Goal: Information Seeking & Learning: Learn about a topic

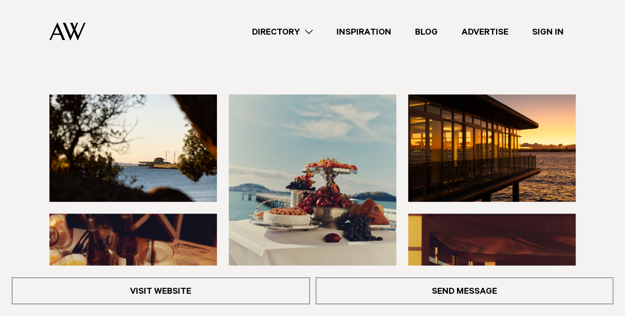
scroll to position [81, 0]
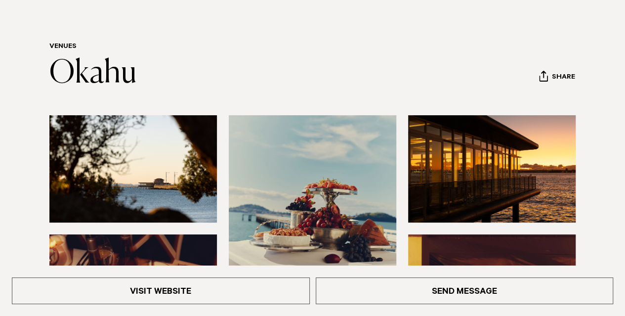
scroll to position [148, 0]
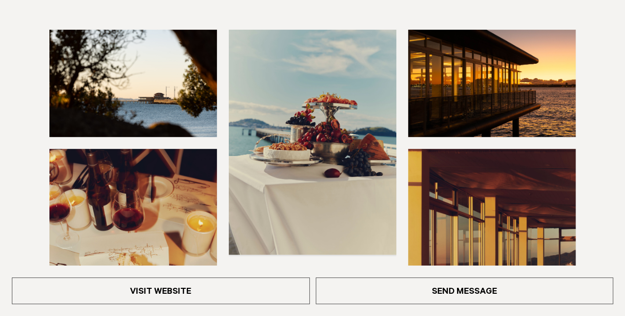
click at [145, 79] on img at bounding box center [132, 83] width 167 height 107
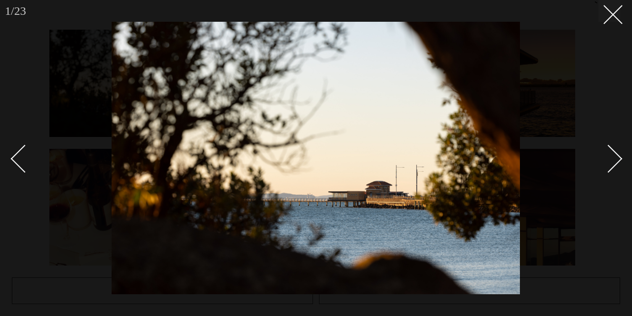
click at [617, 161] on div "Next slide" at bounding box center [609, 158] width 28 height 28
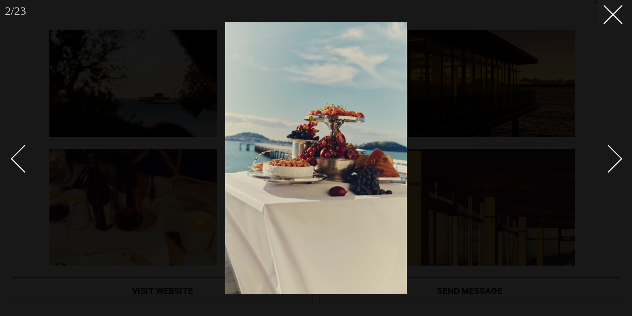
click at [617, 161] on div "Next slide" at bounding box center [609, 158] width 28 height 28
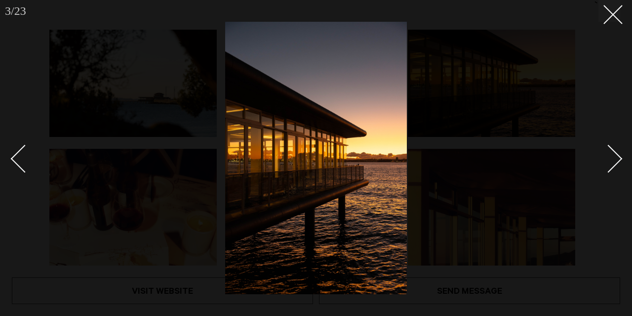
click at [617, 161] on div "Next slide" at bounding box center [609, 158] width 28 height 28
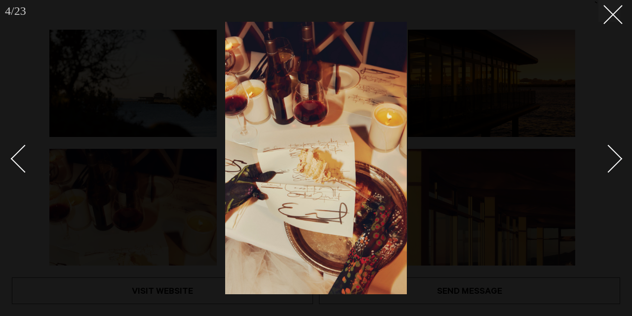
click at [617, 161] on div "Next slide" at bounding box center [609, 158] width 28 height 28
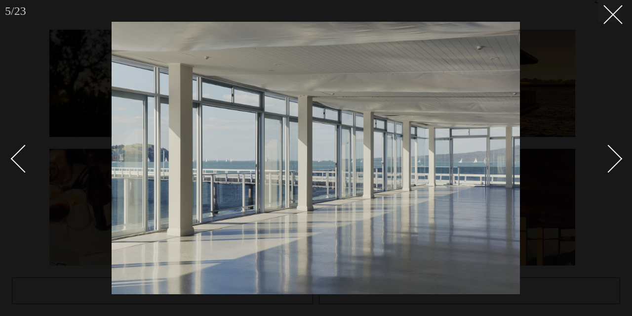
click at [617, 161] on div "Next slide" at bounding box center [609, 158] width 28 height 28
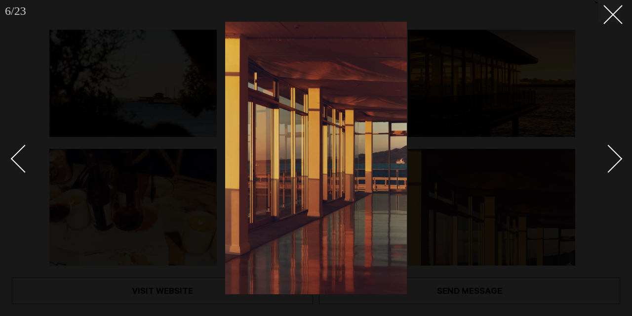
click at [617, 161] on div "Next slide" at bounding box center [609, 158] width 28 height 28
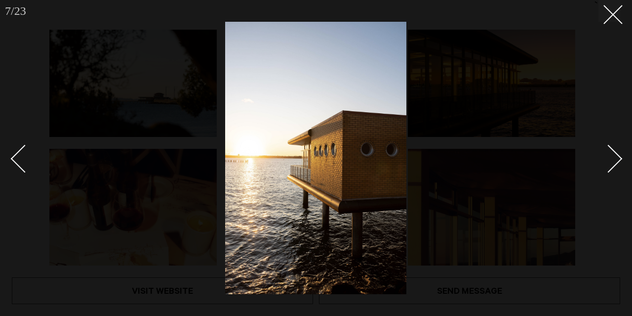
click at [617, 161] on div "Next slide" at bounding box center [609, 158] width 28 height 28
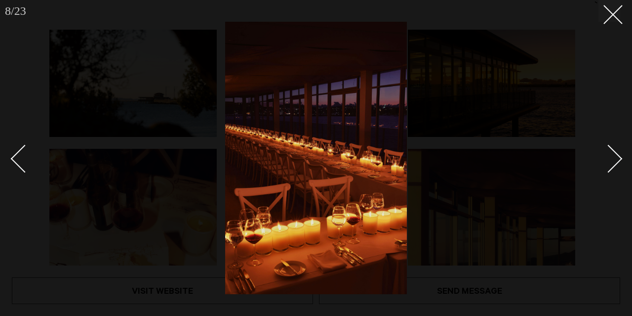
click at [617, 161] on div "Next slide" at bounding box center [609, 158] width 28 height 28
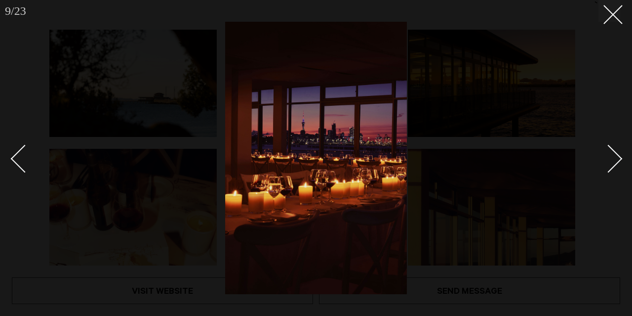
click at [617, 161] on div "Next slide" at bounding box center [609, 158] width 28 height 28
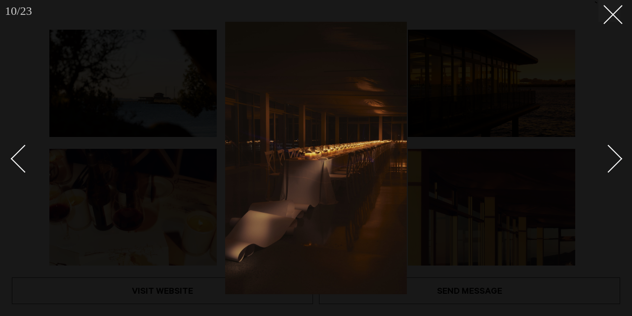
click at [617, 161] on div "Next slide" at bounding box center [609, 158] width 28 height 28
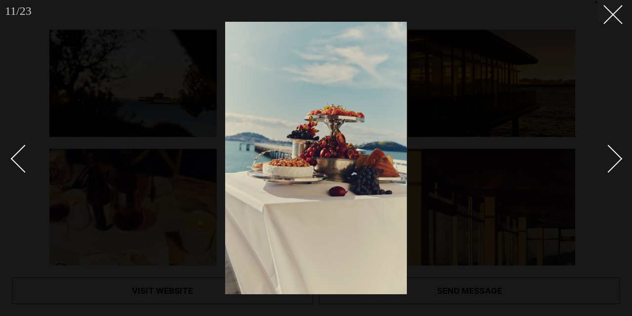
click at [617, 161] on div "Next slide" at bounding box center [609, 158] width 28 height 28
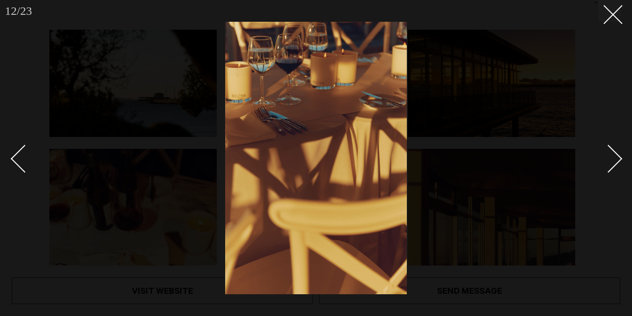
click at [617, 161] on div "Next slide" at bounding box center [609, 158] width 28 height 28
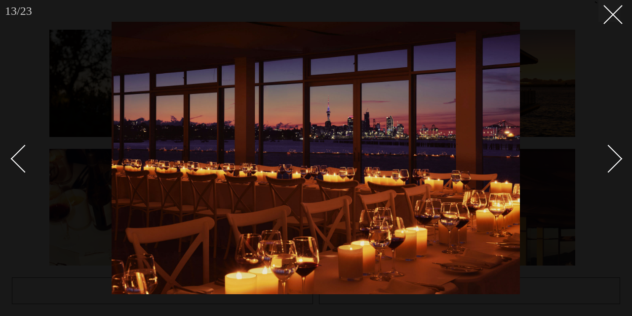
click at [617, 161] on div "Next slide" at bounding box center [609, 158] width 28 height 28
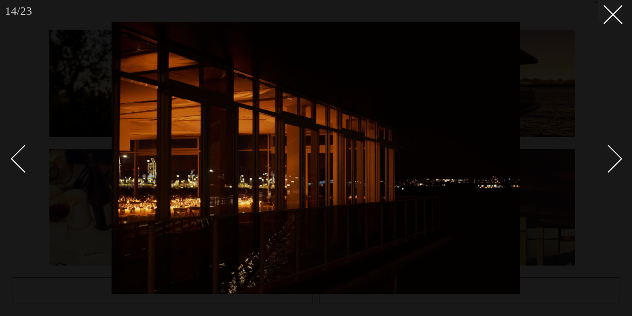
click at [617, 161] on div "Next slide" at bounding box center [609, 158] width 28 height 28
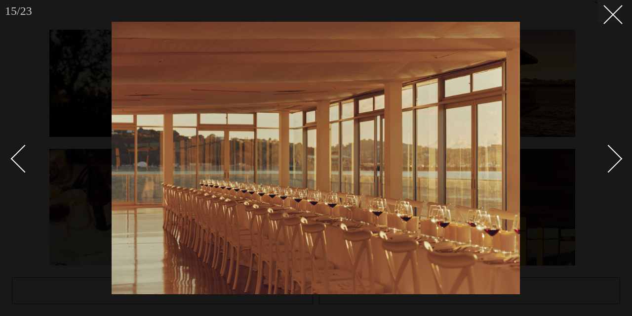
click at [617, 161] on div "Next slide" at bounding box center [609, 158] width 28 height 28
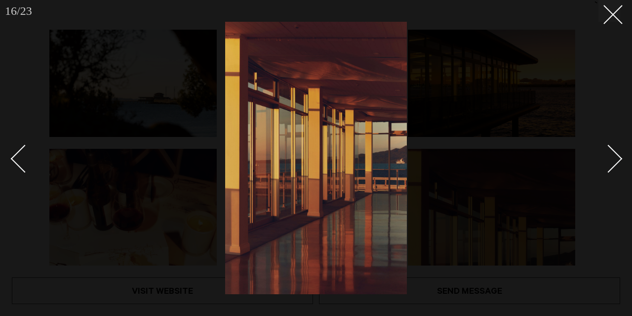
click at [617, 161] on div "Next slide" at bounding box center [609, 158] width 28 height 28
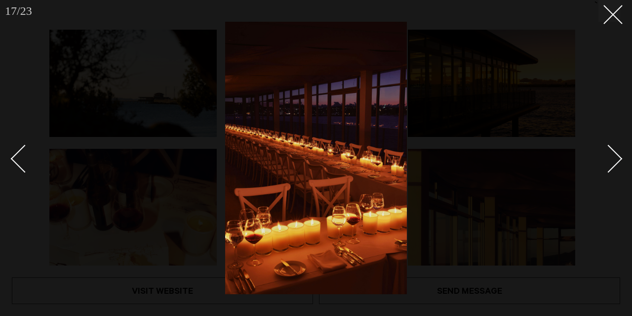
click at [617, 161] on div "Next slide" at bounding box center [609, 158] width 28 height 28
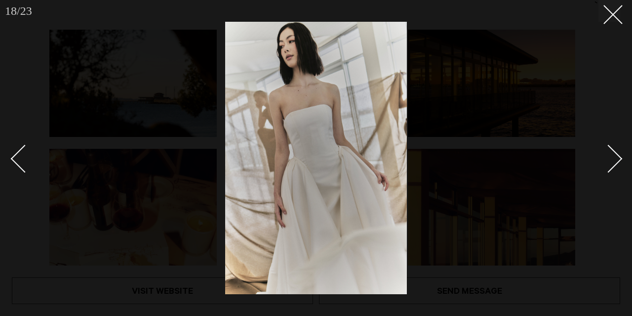
click at [617, 161] on div "Next slide" at bounding box center [609, 158] width 28 height 28
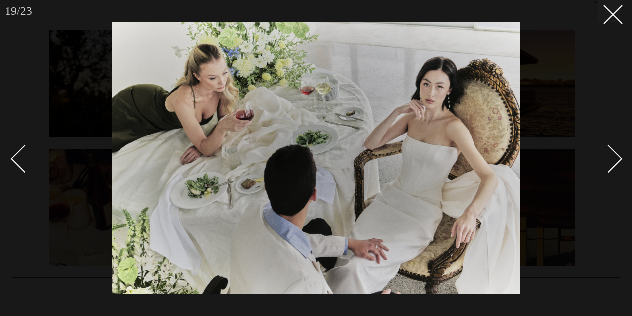
click at [617, 161] on div "Next slide" at bounding box center [609, 158] width 28 height 28
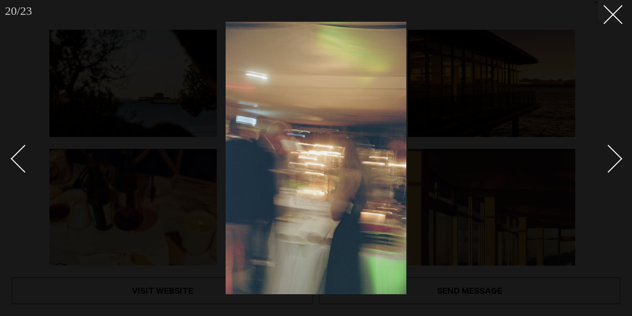
click at [617, 161] on div "Next slide" at bounding box center [609, 158] width 28 height 28
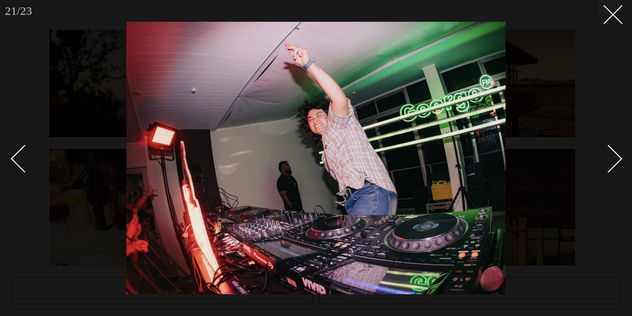
click at [617, 161] on div "Next slide" at bounding box center [609, 158] width 28 height 28
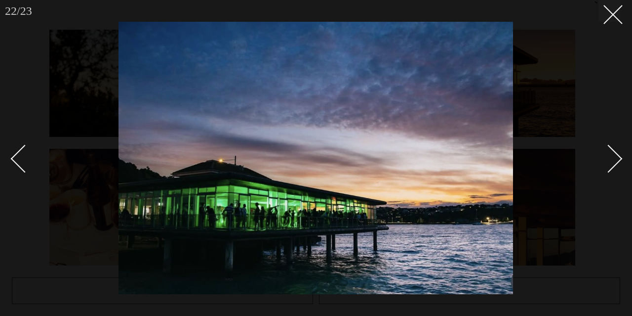
click at [617, 161] on div "Next slide" at bounding box center [609, 158] width 28 height 28
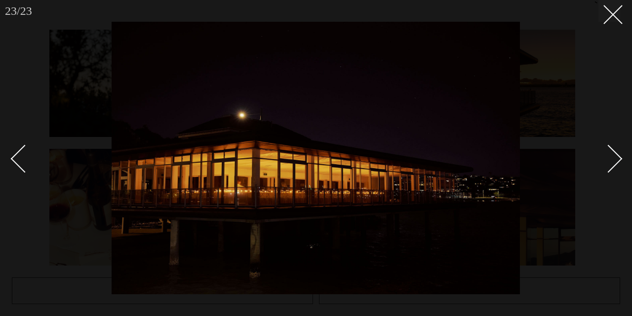
click at [617, 161] on div "Next slide" at bounding box center [609, 158] width 28 height 28
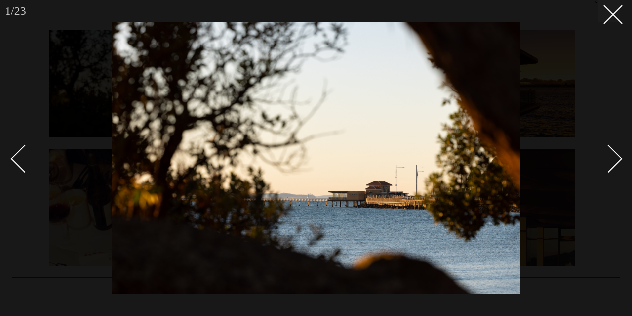
click at [617, 161] on div "Next slide" at bounding box center [609, 158] width 28 height 28
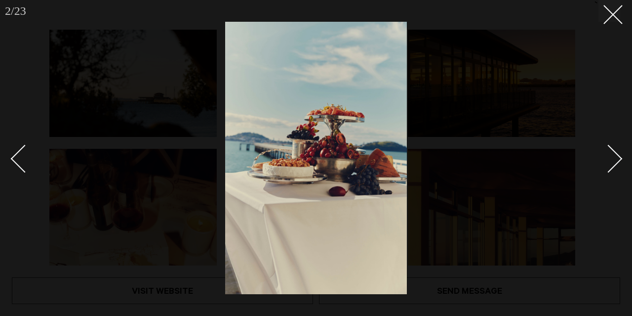
click at [617, 161] on div "Next slide" at bounding box center [609, 158] width 28 height 28
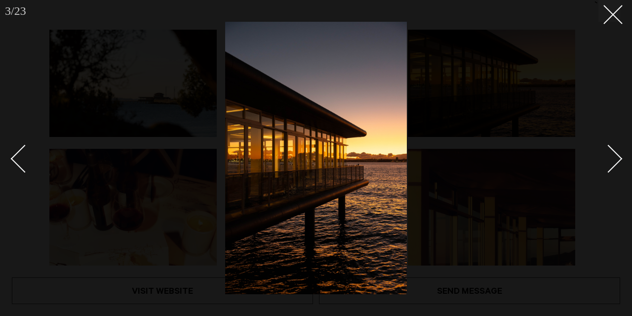
click at [617, 161] on div "Next slide" at bounding box center [609, 158] width 28 height 28
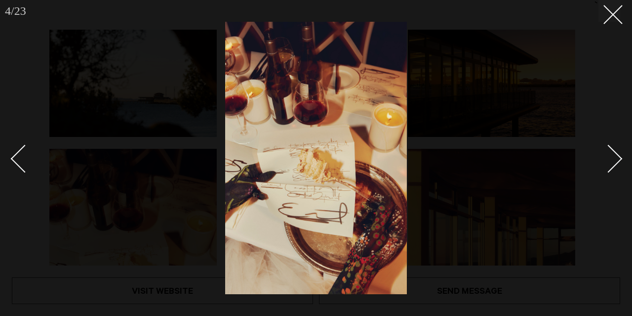
click at [617, 161] on div "Next slide" at bounding box center [609, 158] width 28 height 28
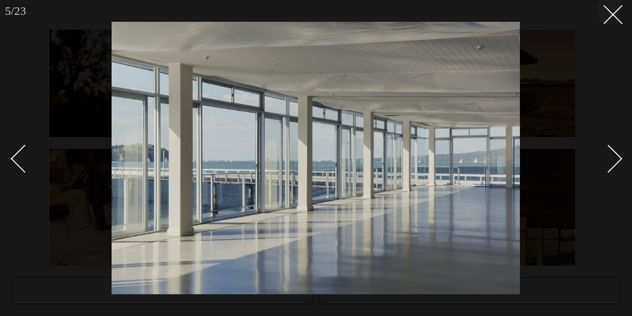
click at [617, 161] on div "Next slide" at bounding box center [609, 158] width 28 height 28
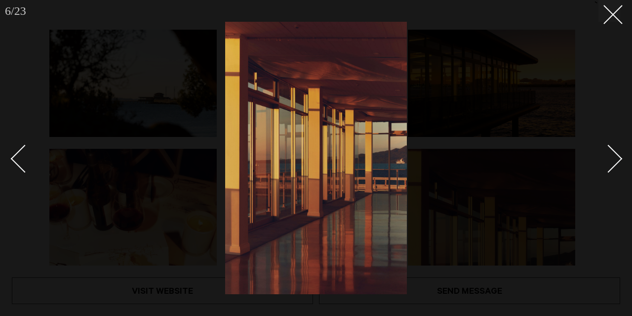
click at [617, 161] on div "Next slide" at bounding box center [609, 158] width 28 height 28
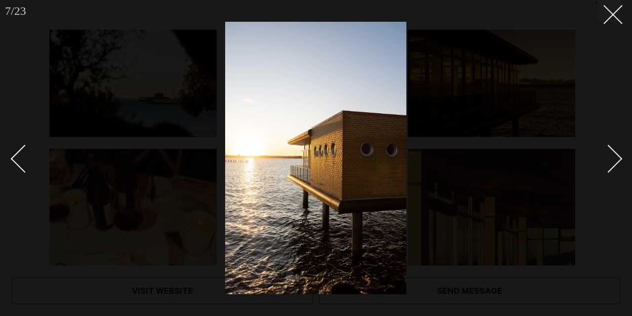
click at [617, 161] on div "Next slide" at bounding box center [609, 158] width 28 height 28
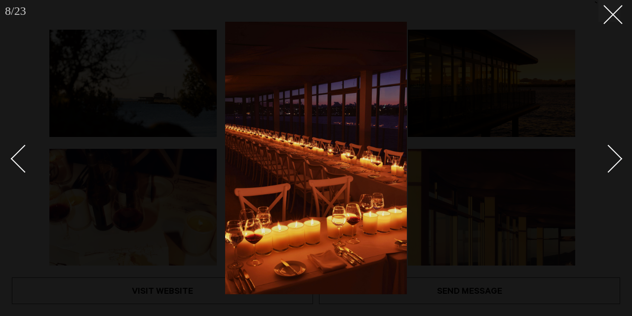
click at [617, 161] on div "Next slide" at bounding box center [609, 158] width 28 height 28
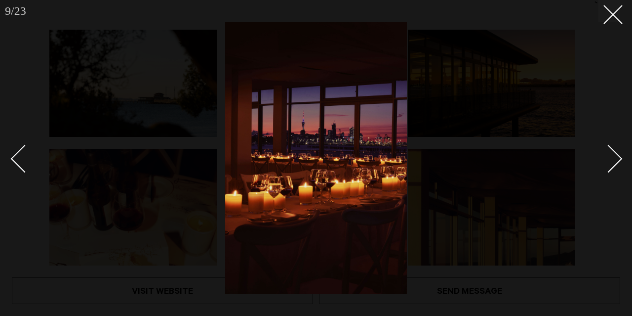
click at [617, 161] on div "Next slide" at bounding box center [609, 158] width 28 height 28
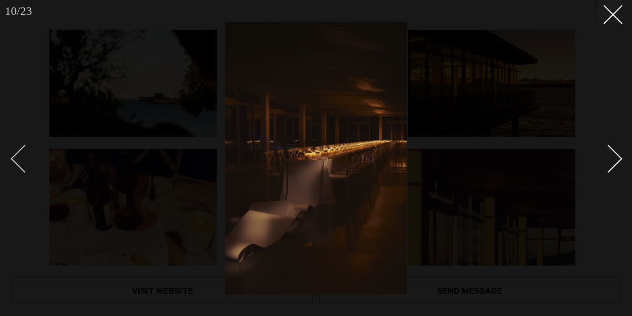
click at [21, 150] on div "Previous slide" at bounding box center [25, 158] width 28 height 28
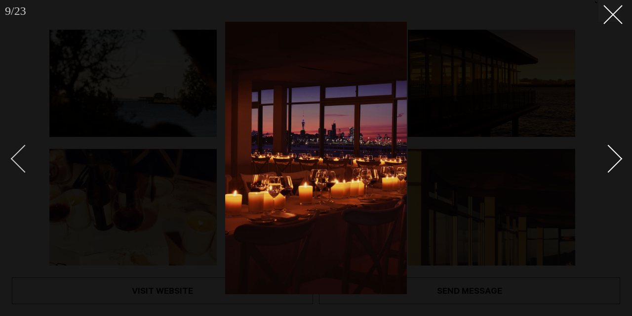
click at [21, 150] on div "Previous slide" at bounding box center [25, 158] width 28 height 28
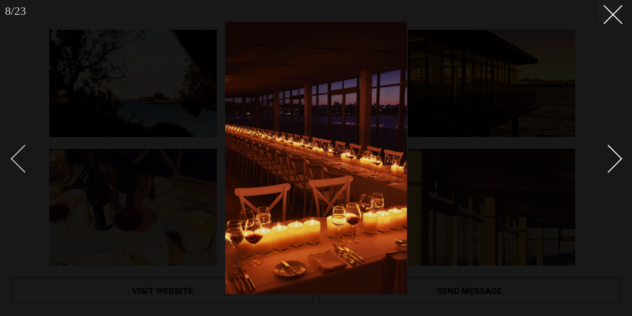
click at [21, 150] on div "Previous slide" at bounding box center [25, 158] width 28 height 28
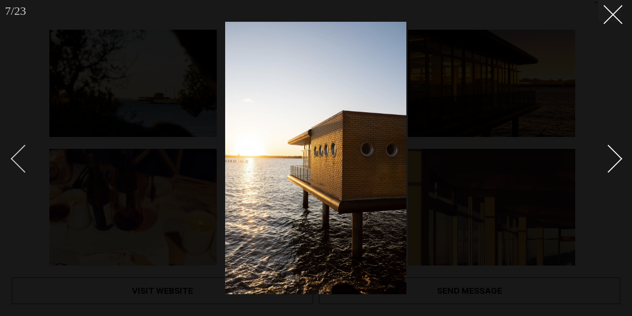
click at [21, 150] on div "Previous slide" at bounding box center [25, 158] width 28 height 28
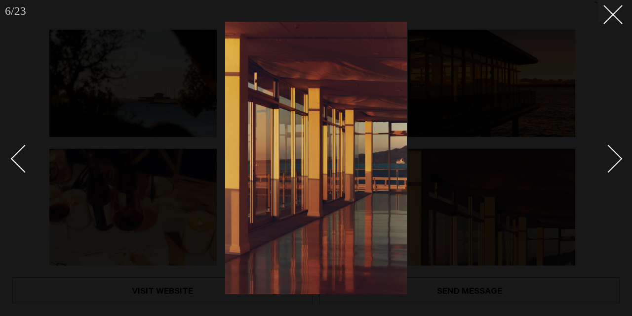
click at [614, 159] on div "Next slide" at bounding box center [609, 158] width 28 height 28
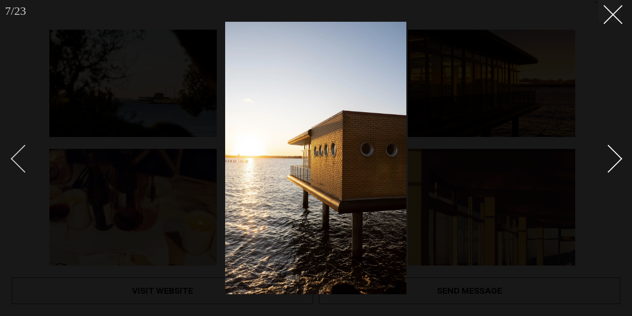
click at [23, 157] on div "Previous slide" at bounding box center [25, 158] width 28 height 28
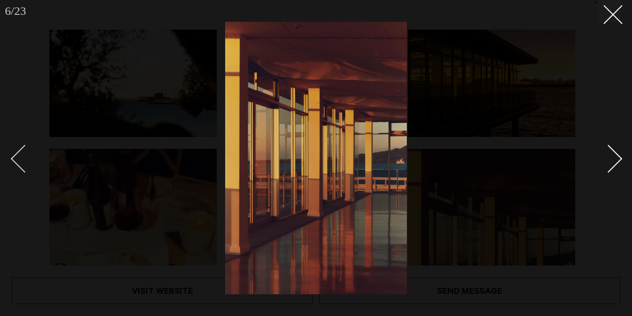
click at [23, 157] on div "Previous slide" at bounding box center [25, 158] width 28 height 28
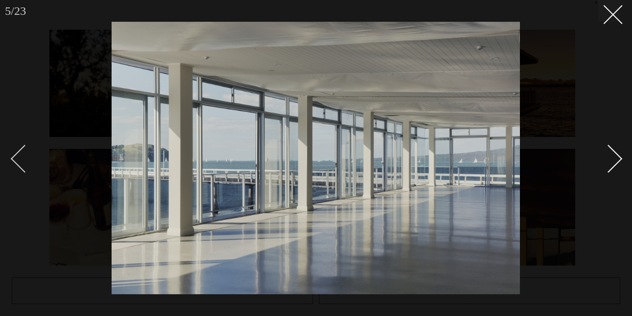
click at [23, 157] on div "Previous slide" at bounding box center [25, 158] width 28 height 28
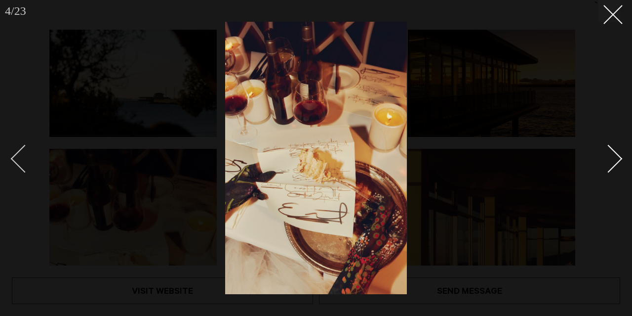
click at [23, 157] on div "Previous slide" at bounding box center [25, 158] width 28 height 28
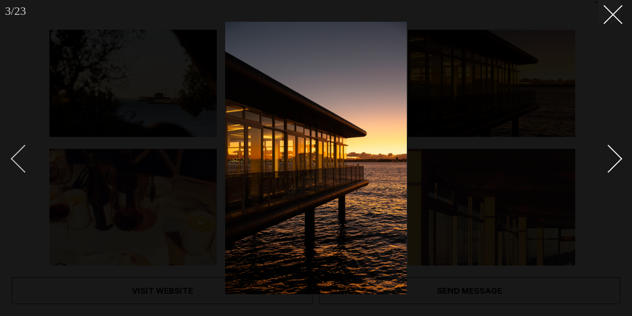
click at [23, 157] on div "Previous slide" at bounding box center [25, 158] width 28 height 28
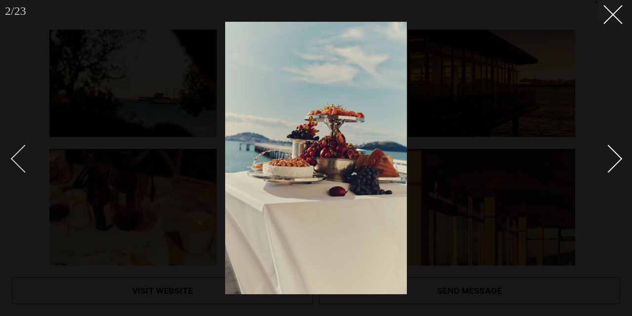
click at [23, 157] on div "Previous slide" at bounding box center [25, 158] width 28 height 28
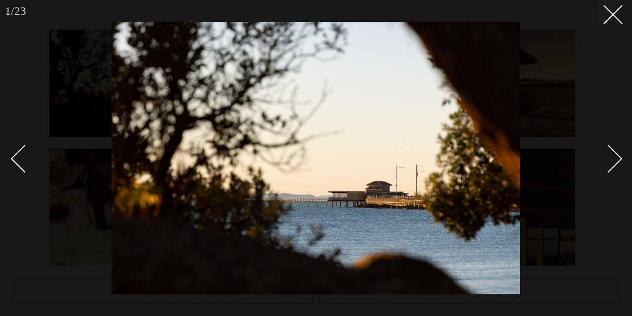
click at [614, 160] on div "Next slide" at bounding box center [609, 158] width 28 height 28
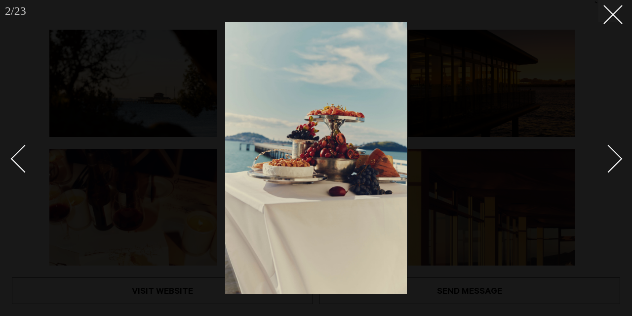
click at [608, 158] on div "Next slide" at bounding box center [609, 158] width 28 height 28
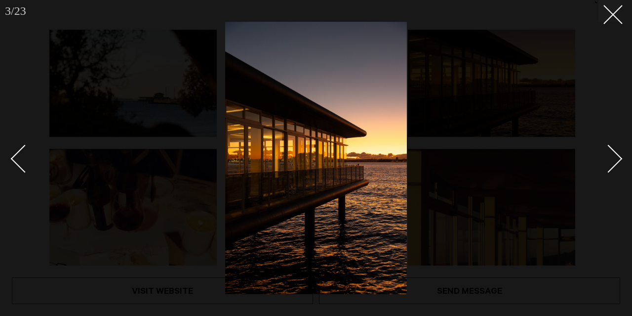
click at [608, 158] on div "Next slide" at bounding box center [609, 158] width 28 height 28
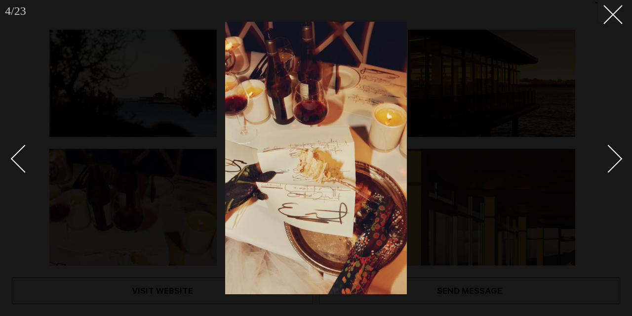
click at [608, 158] on div "Next slide" at bounding box center [609, 158] width 28 height 28
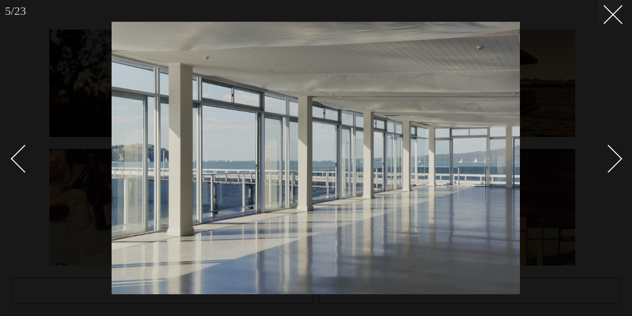
click at [608, 158] on div "Next slide" at bounding box center [609, 158] width 28 height 28
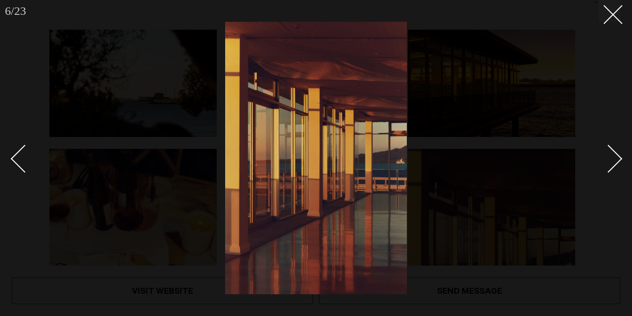
click at [608, 158] on div "Next slide" at bounding box center [609, 158] width 28 height 28
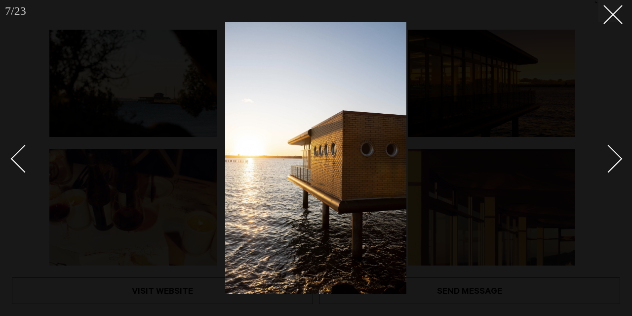
click at [608, 158] on div "Next slide" at bounding box center [609, 158] width 28 height 28
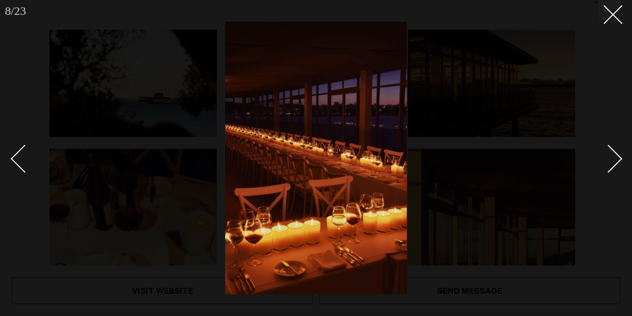
click at [608, 158] on div "Next slide" at bounding box center [609, 158] width 28 height 28
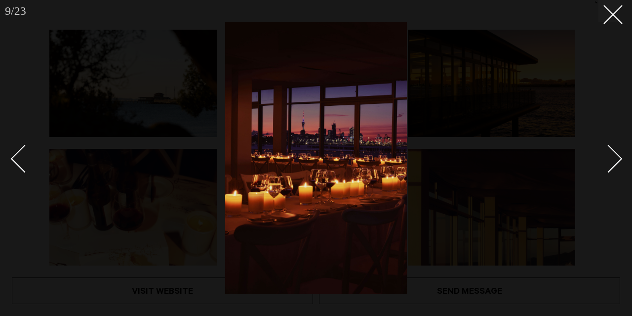
click at [608, 158] on div "Next slide" at bounding box center [609, 158] width 28 height 28
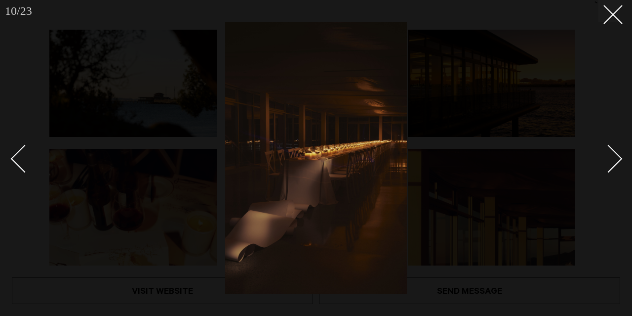
click at [608, 158] on div "Next slide" at bounding box center [609, 158] width 28 height 28
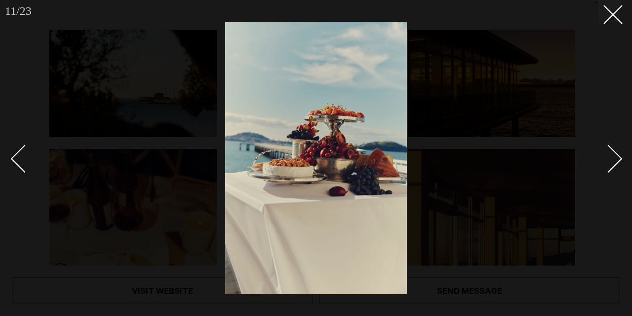
click at [608, 158] on div "Next slide" at bounding box center [609, 158] width 28 height 28
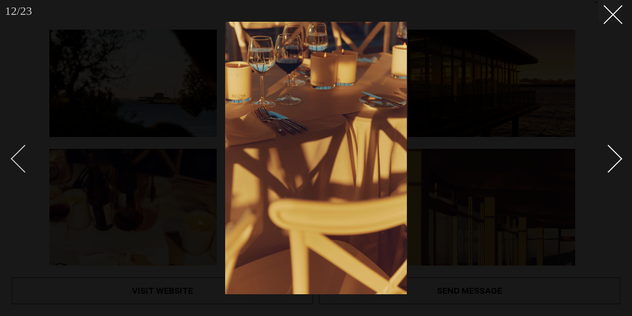
click at [23, 160] on div "Previous slide" at bounding box center [25, 158] width 28 height 28
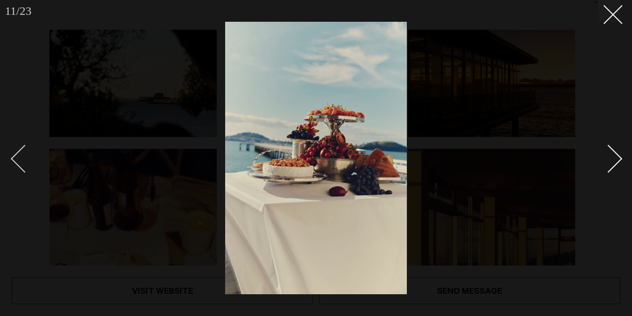
click at [21, 160] on div "Previous slide" at bounding box center [25, 158] width 28 height 28
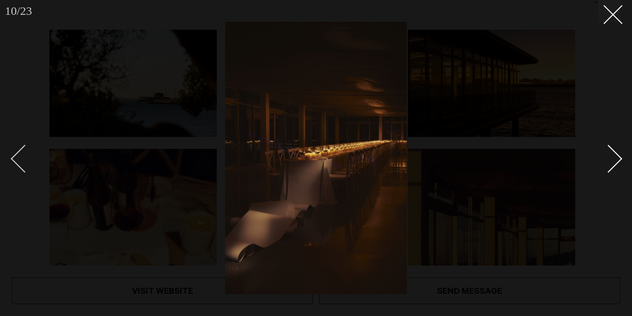
click at [21, 160] on div "Previous slide" at bounding box center [25, 158] width 28 height 28
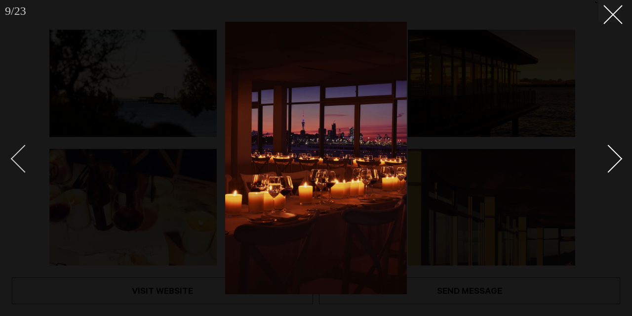
click at [22, 159] on div "Previous slide" at bounding box center [25, 158] width 28 height 28
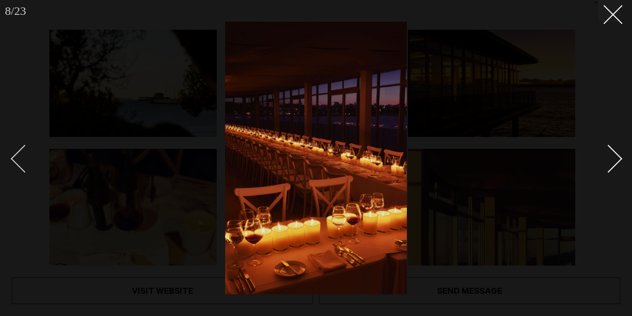
click at [22, 159] on div "Previous slide" at bounding box center [25, 158] width 28 height 28
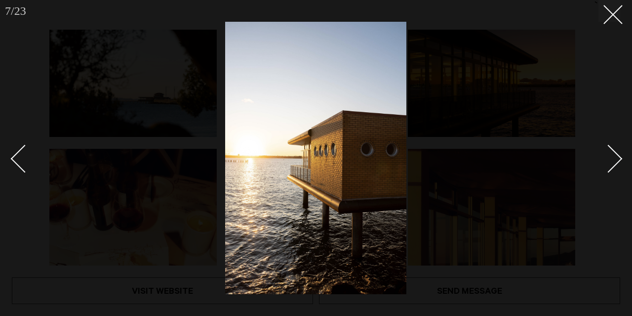
click at [620, 156] on div "Next slide" at bounding box center [609, 158] width 28 height 28
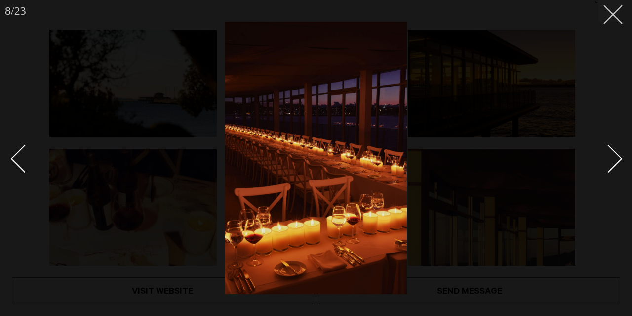
click at [610, 16] on icon at bounding box center [610, 11] width 12 height 12
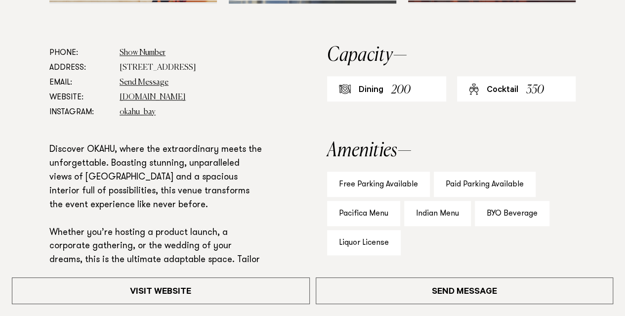
scroll to position [543, 0]
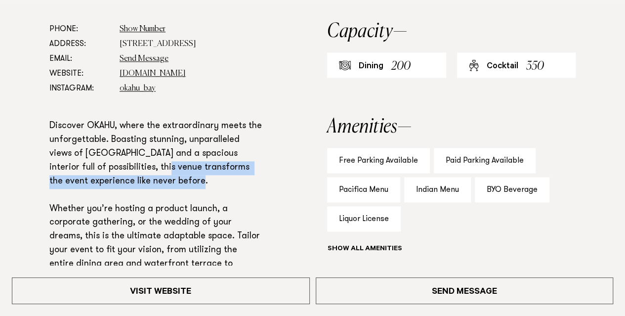
drag, startPoint x: 123, startPoint y: 168, endPoint x: 206, endPoint y: 182, distance: 84.6
click at [206, 182] on p "Discover OKAHU, where the extraordinary meets the unforgettable. Boasting stunn…" at bounding box center [156, 258] width 214 height 276
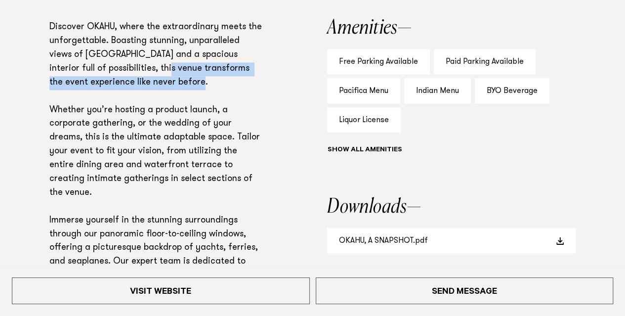
scroll to position [692, 0]
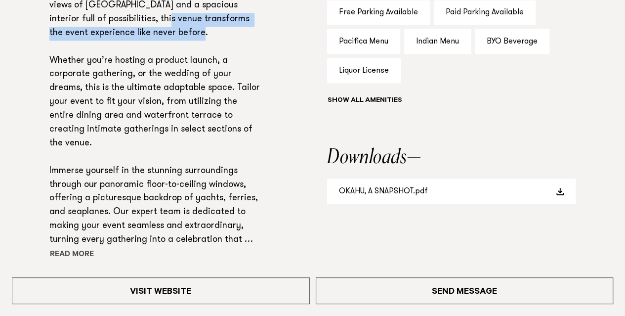
click at [81, 250] on button "Read more" at bounding box center [93, 254] width 89 height 15
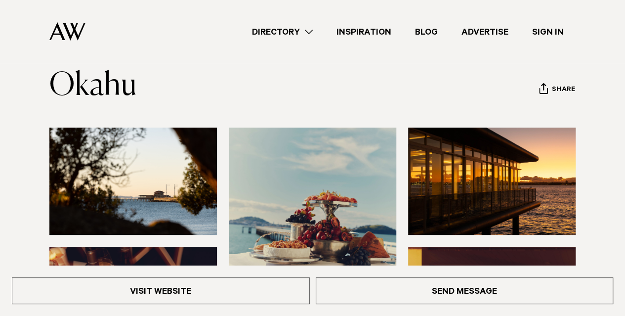
scroll to position [49, 0]
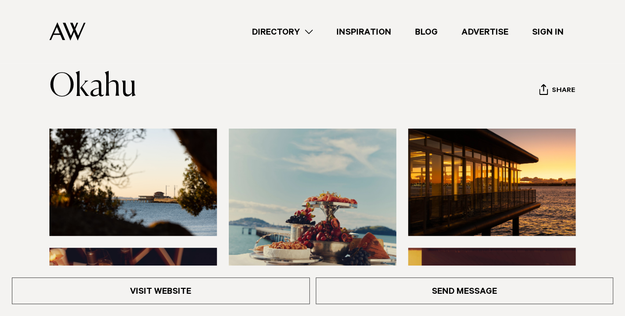
click at [145, 178] on img at bounding box center [132, 181] width 167 height 107
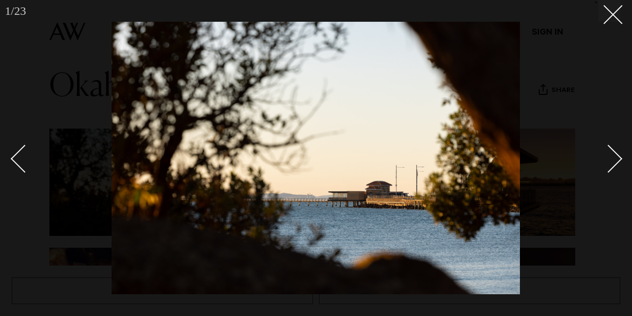
click at [611, 166] on div "Next slide" at bounding box center [609, 158] width 28 height 28
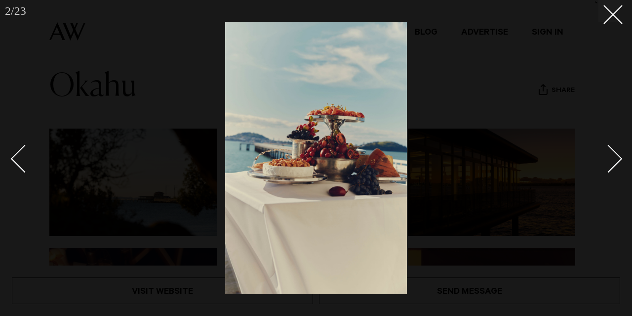
click at [611, 166] on div "Next slide" at bounding box center [609, 158] width 28 height 28
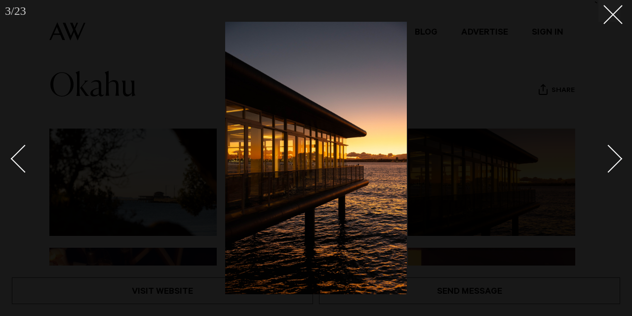
click at [611, 166] on div "Next slide" at bounding box center [609, 158] width 28 height 28
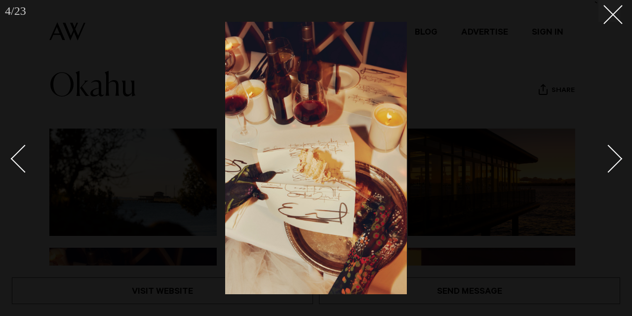
click at [611, 166] on div "Next slide" at bounding box center [609, 158] width 28 height 28
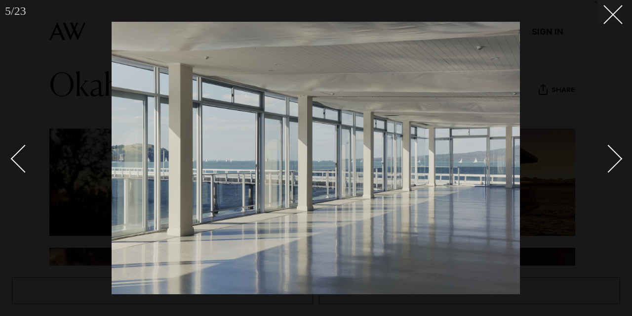
click at [611, 166] on div "Next slide" at bounding box center [609, 158] width 28 height 28
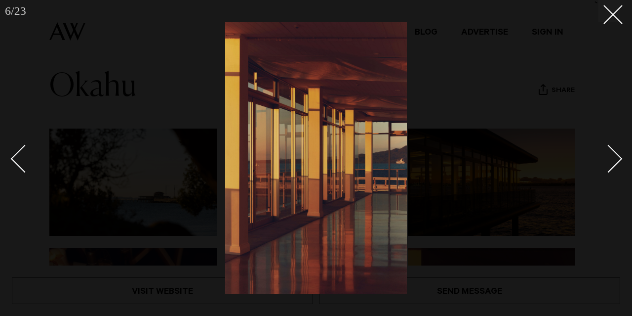
click at [611, 166] on div "Next slide" at bounding box center [609, 158] width 28 height 28
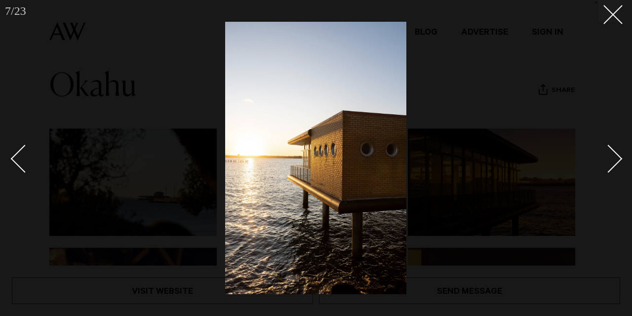
click at [611, 166] on div "Next slide" at bounding box center [609, 158] width 28 height 28
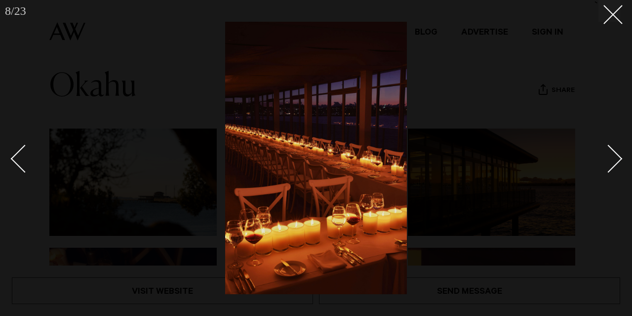
click at [611, 166] on div "Next slide" at bounding box center [609, 158] width 28 height 28
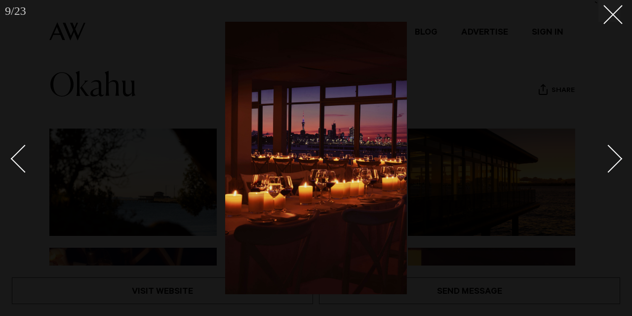
click at [611, 166] on div "Next slide" at bounding box center [609, 158] width 28 height 28
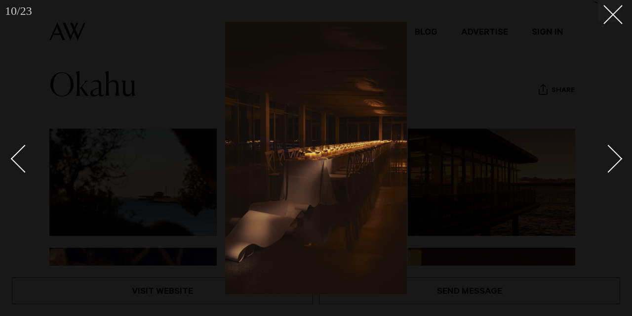
click at [611, 166] on div "Next slide" at bounding box center [609, 158] width 28 height 28
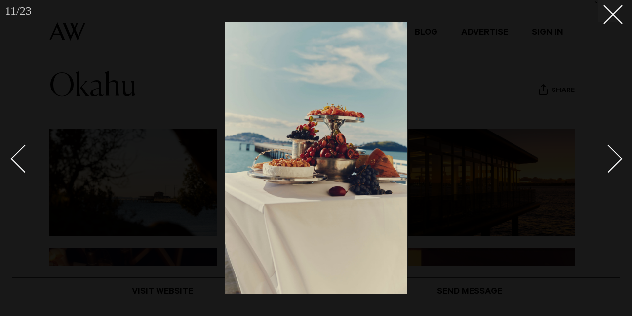
click at [611, 166] on div "Next slide" at bounding box center [609, 158] width 28 height 28
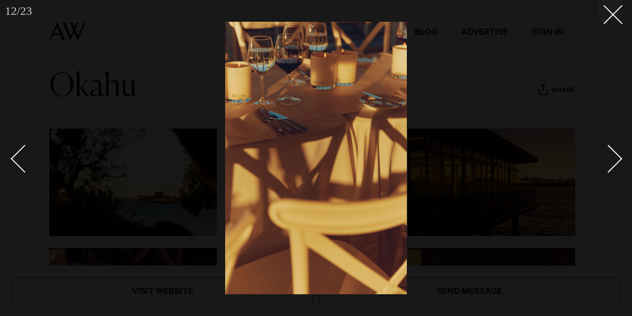
click at [611, 166] on div "Next slide" at bounding box center [609, 158] width 28 height 28
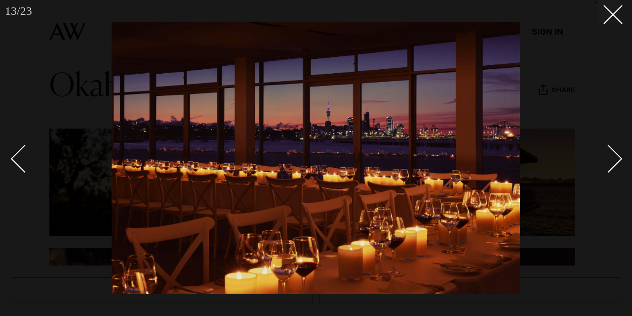
click at [616, 155] on div "Next slide" at bounding box center [609, 158] width 28 height 28
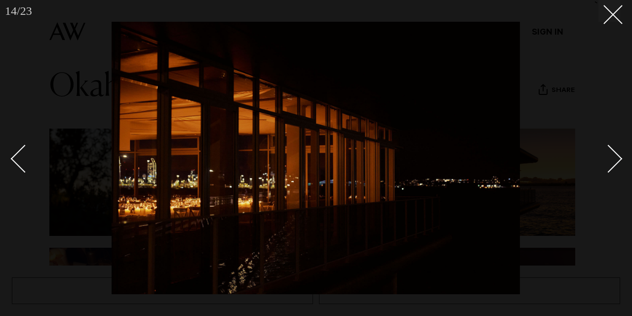
click at [616, 155] on div "Next slide" at bounding box center [609, 158] width 28 height 28
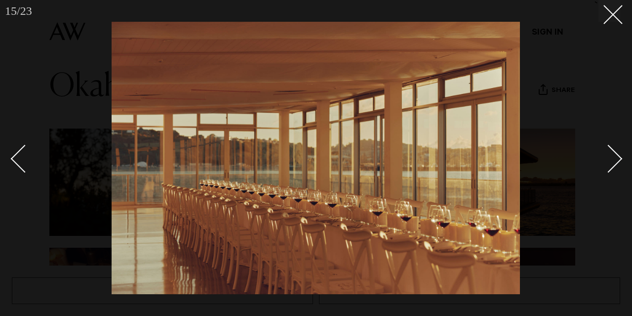
click at [616, 155] on div "Next slide" at bounding box center [609, 158] width 28 height 28
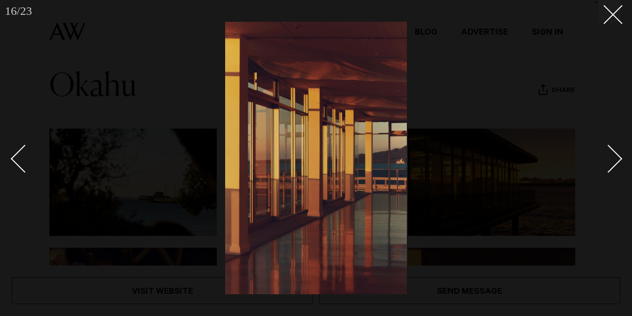
click at [616, 155] on div "Next slide" at bounding box center [609, 158] width 28 height 28
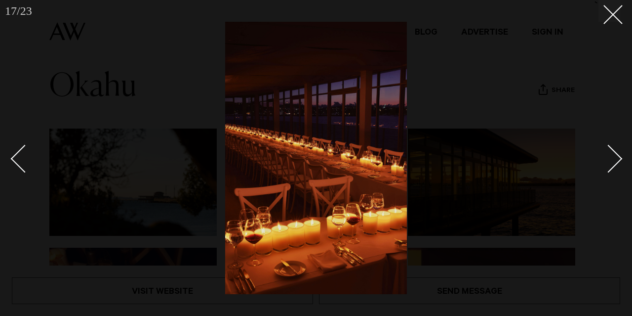
click at [616, 155] on div "Next slide" at bounding box center [609, 158] width 28 height 28
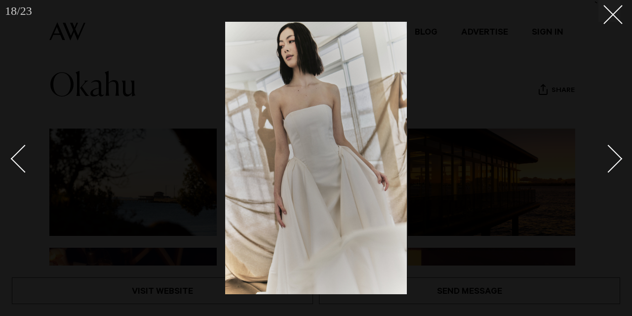
click at [616, 155] on div "Next slide" at bounding box center [609, 158] width 28 height 28
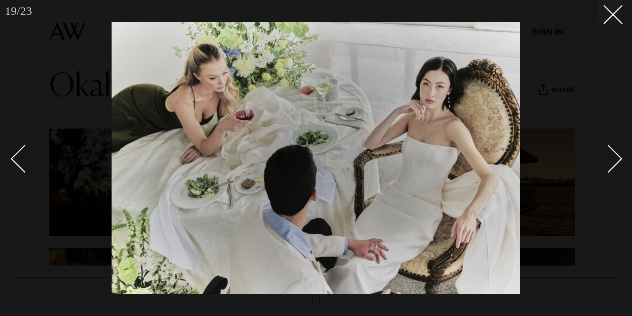
click at [616, 155] on div "Next slide" at bounding box center [609, 158] width 28 height 28
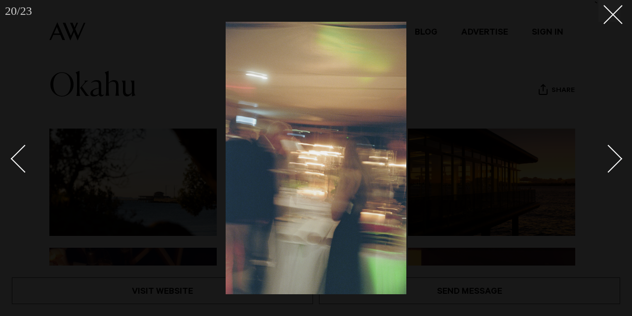
click at [616, 155] on div "Next slide" at bounding box center [609, 158] width 28 height 28
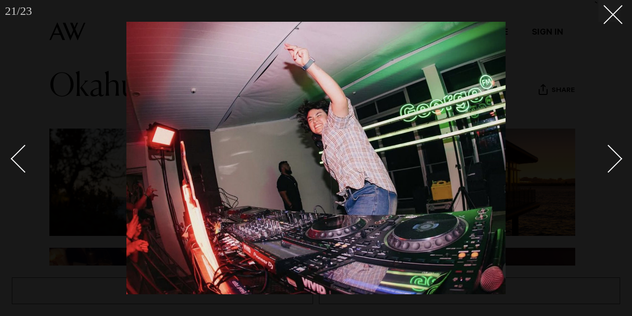
click at [616, 155] on div "Next slide" at bounding box center [609, 158] width 28 height 28
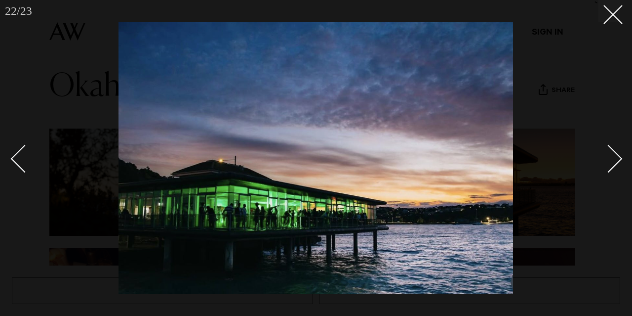
click at [616, 155] on div "Next slide" at bounding box center [609, 158] width 28 height 28
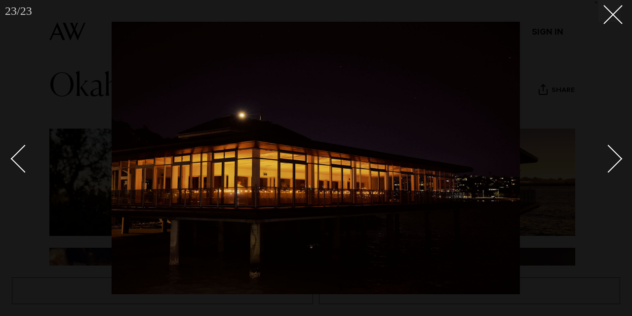
click at [616, 155] on div "Next slide" at bounding box center [609, 158] width 28 height 28
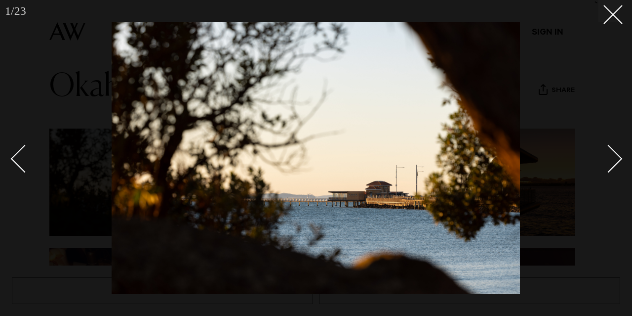
click at [616, 155] on div "Next slide" at bounding box center [609, 158] width 28 height 28
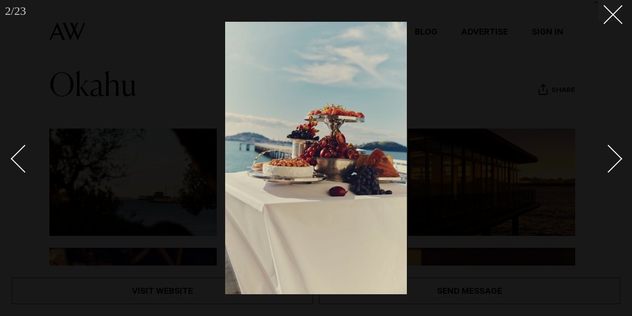
click at [616, 155] on div "Next slide" at bounding box center [609, 158] width 28 height 28
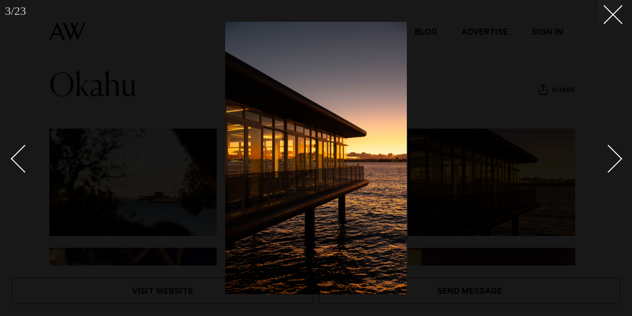
click at [616, 155] on div "Next slide" at bounding box center [609, 158] width 28 height 28
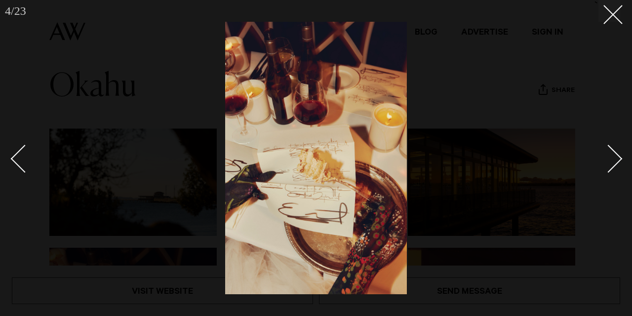
click at [616, 155] on div "Next slide" at bounding box center [609, 158] width 28 height 28
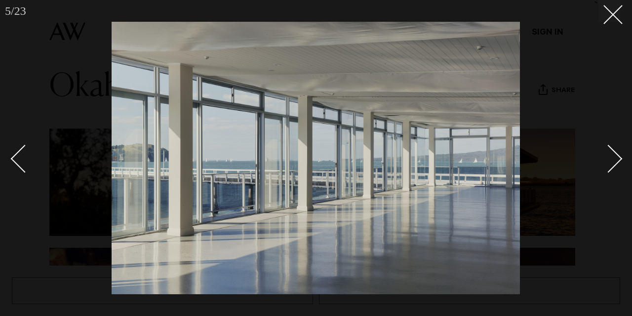
click at [616, 155] on div "Next slide" at bounding box center [609, 158] width 28 height 28
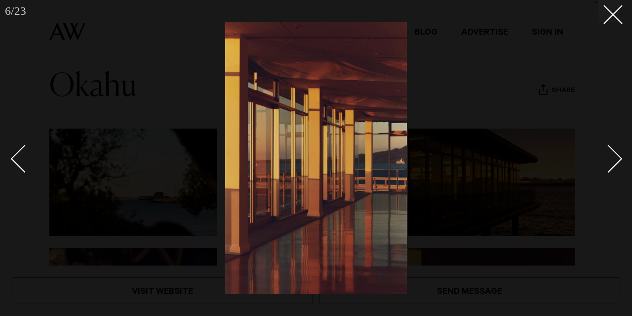
click at [616, 155] on div "Next slide" at bounding box center [609, 158] width 28 height 28
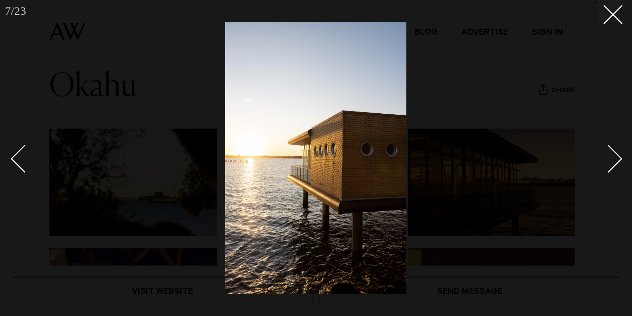
click at [616, 155] on div "Next slide" at bounding box center [609, 158] width 28 height 28
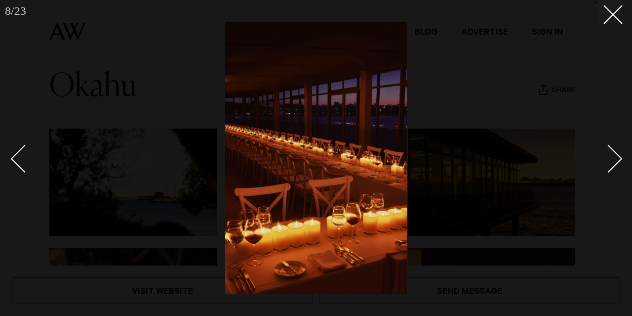
click at [616, 155] on div "Next slide" at bounding box center [609, 158] width 28 height 28
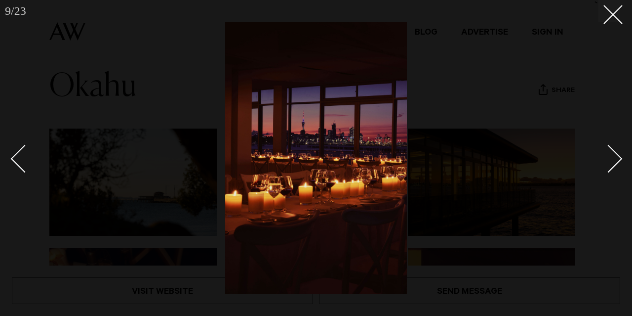
click at [616, 155] on div "Next slide" at bounding box center [609, 158] width 28 height 28
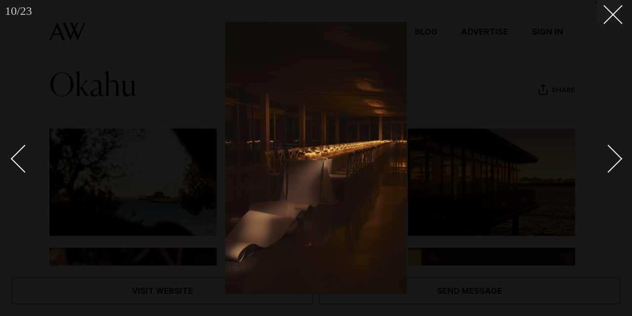
click at [616, 155] on div "Next slide" at bounding box center [609, 158] width 28 height 28
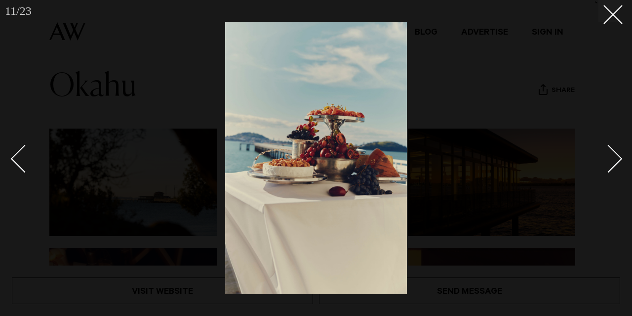
click at [616, 155] on div "Next slide" at bounding box center [609, 158] width 28 height 28
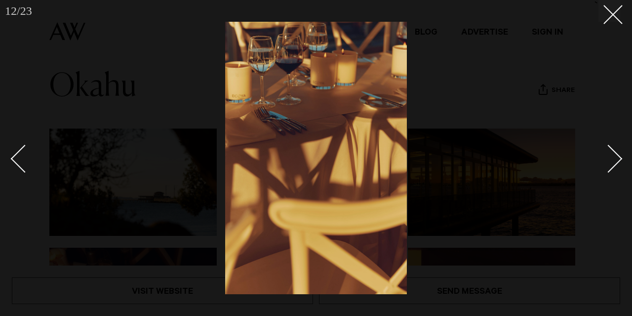
click at [616, 155] on div "Next slide" at bounding box center [609, 158] width 28 height 28
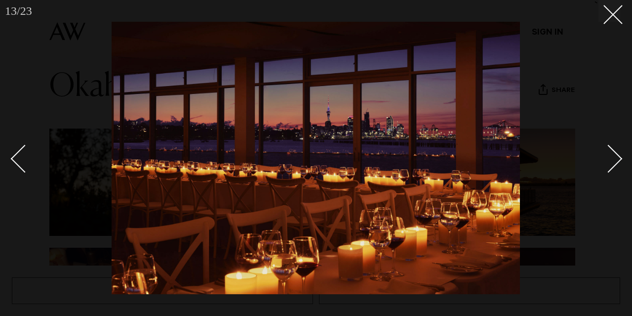
click at [616, 155] on div "Next slide" at bounding box center [609, 158] width 28 height 28
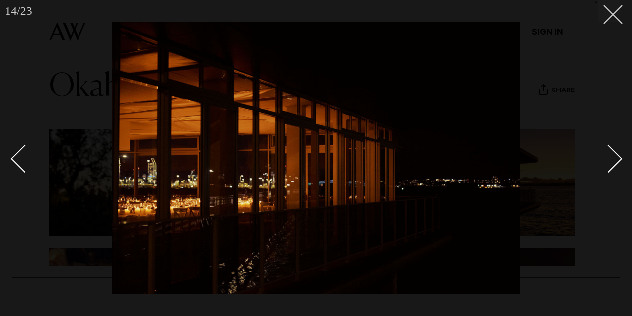
click at [610, 15] on icon at bounding box center [610, 11] width 12 height 12
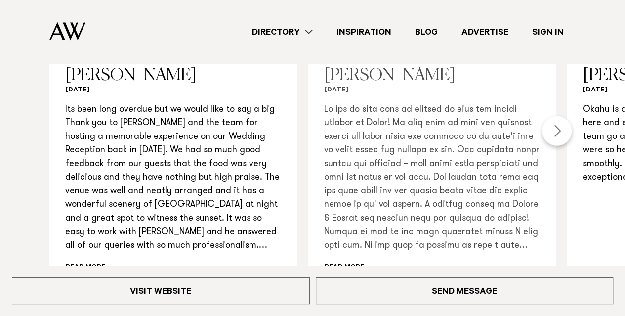
scroll to position [1087, 0]
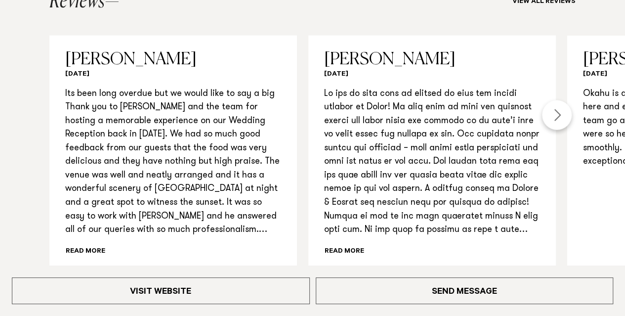
click at [558, 101] on div "Next slide" at bounding box center [557, 115] width 30 height 30
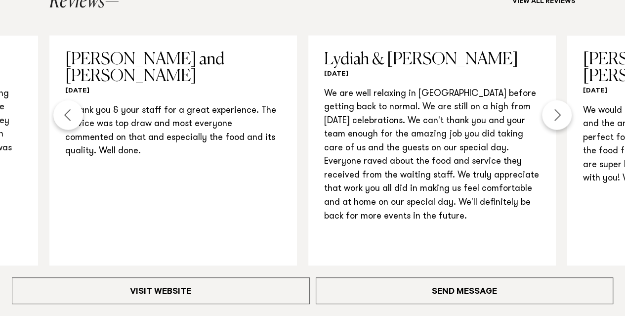
click at [561, 100] on div "Next slide" at bounding box center [557, 115] width 30 height 30
